Goal: Information Seeking & Learning: Learn about a topic

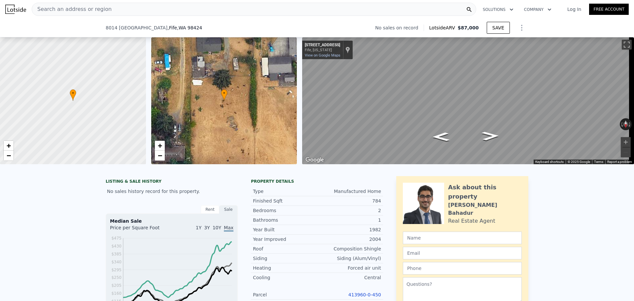
scroll to position [97, 0]
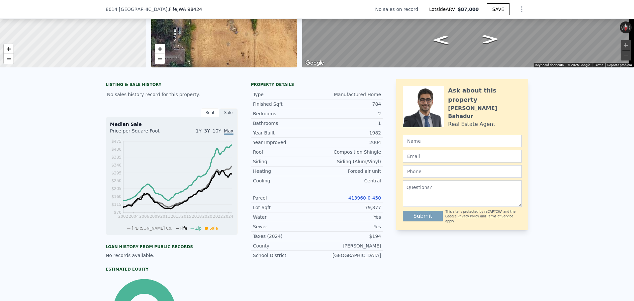
click at [372, 200] on link "413960-0-450" at bounding box center [364, 197] width 33 height 5
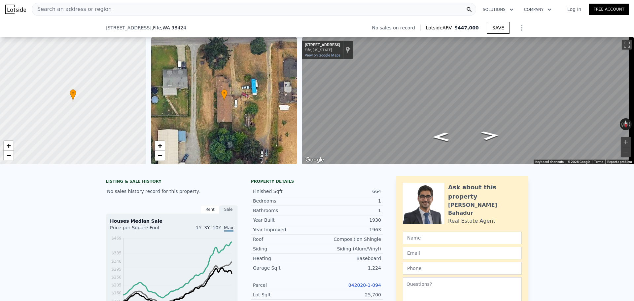
scroll to position [161, 0]
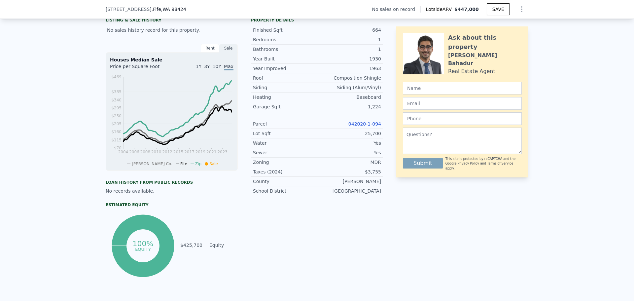
click at [369, 126] on link "042020-1-094" at bounding box center [364, 123] width 33 height 5
drag, startPoint x: 386, startPoint y: 166, endPoint x: 365, endPoint y: 170, distance: 21.4
click at [365, 170] on div "LISTING & SALE HISTORY No sales history record for this property. Rent Sale Ren…" at bounding box center [317, 147] width 423 height 264
copy div "MDR"
